Goal: Task Accomplishment & Management: Use online tool/utility

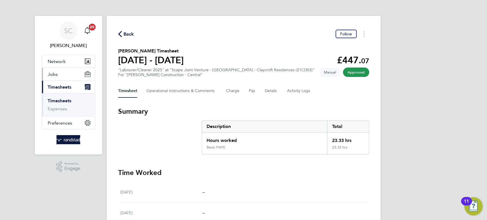
click at [53, 78] on button "Jobs" at bounding box center [68, 74] width 53 height 13
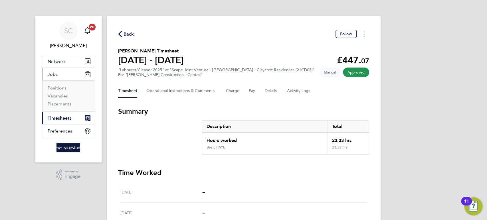
click at [54, 120] on span "Timesheets" at bounding box center [60, 118] width 24 height 5
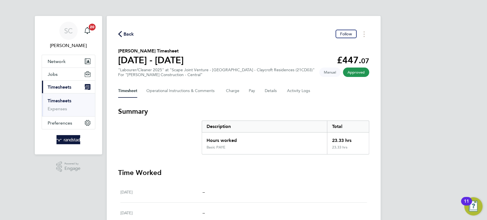
click at [58, 101] on link "Timesheets" at bounding box center [60, 100] width 24 height 5
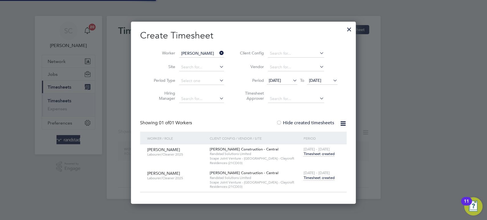
scroll to position [182, 225]
click at [183, 67] on input at bounding box center [201, 67] width 45 height 8
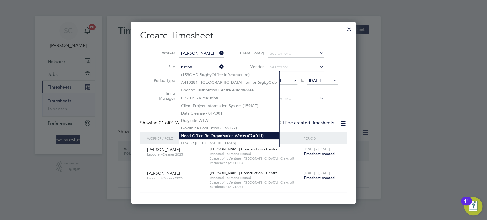
click at [202, 136] on li "Head Office Re Organisation Works (07A011)" at bounding box center [229, 135] width 100 height 7
type input "Head Office Re Organisation Works (07A011)"
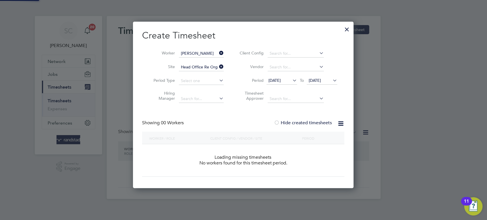
scroll to position [160, 221]
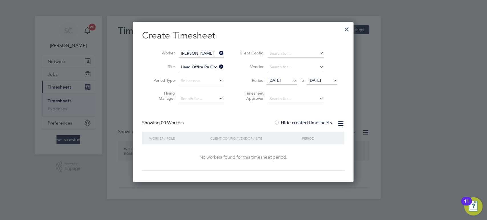
click at [317, 81] on span "[DATE]" at bounding box center [315, 80] width 12 height 5
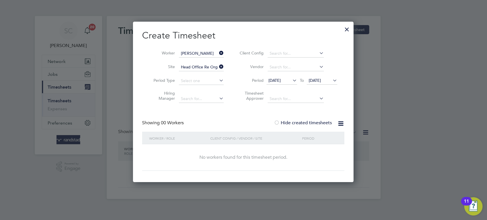
click at [218, 53] on icon at bounding box center [218, 53] width 0 height 8
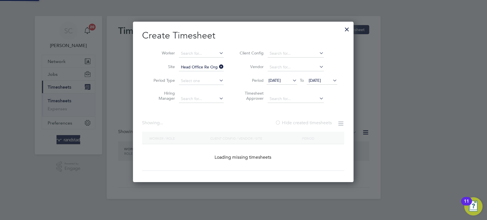
scroll to position [3, 3]
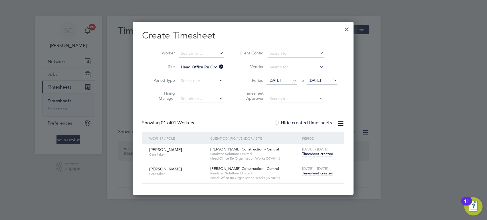
click at [313, 153] on span "Timesheet created" at bounding box center [317, 154] width 31 height 5
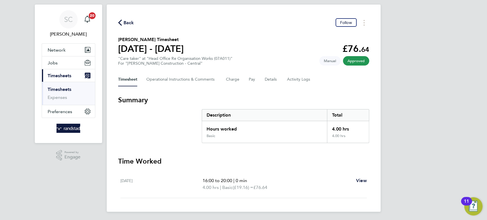
scroll to position [11, 0]
click at [269, 78] on button "Details" at bounding box center [271, 80] width 13 height 14
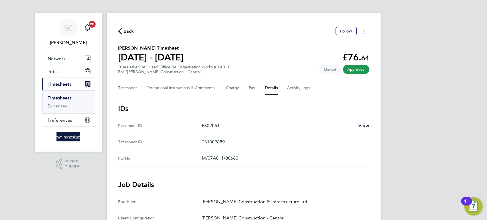
scroll to position [6, 0]
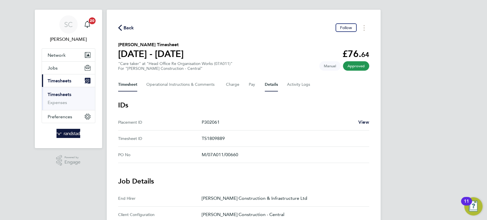
click at [126, 86] on button "Timesheet" at bounding box center [127, 85] width 19 height 14
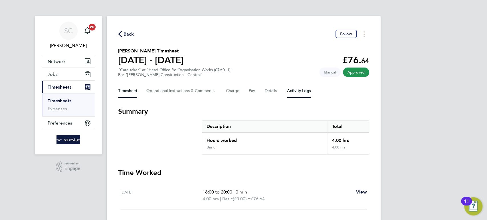
click at [300, 88] on Logs-tab "Activity Logs" at bounding box center [299, 91] width 24 height 14
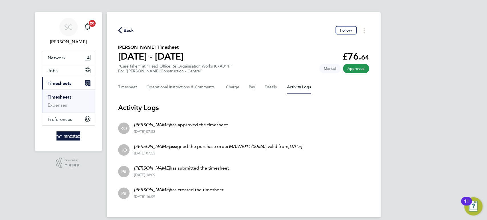
scroll to position [9, 0]
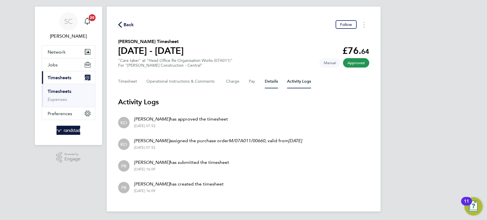
click at [270, 80] on button "Details" at bounding box center [271, 82] width 13 height 14
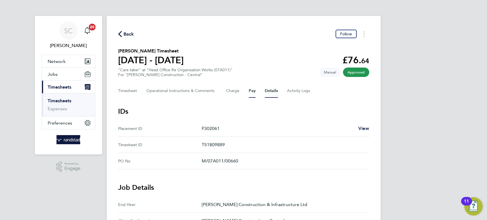
click at [251, 89] on button "Pay" at bounding box center [252, 91] width 7 height 14
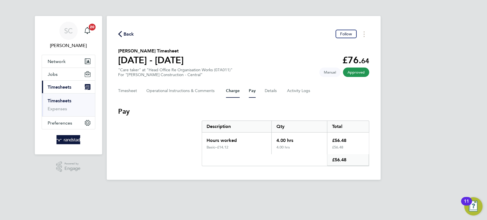
click at [234, 89] on button "Charge" at bounding box center [233, 91] width 14 height 14
